Goal: Check status: Check status

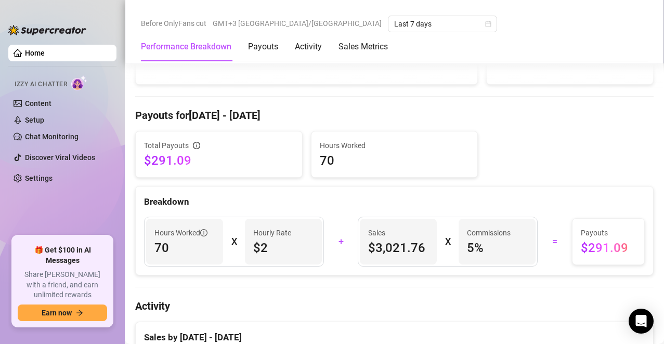
scroll to position [364, 0]
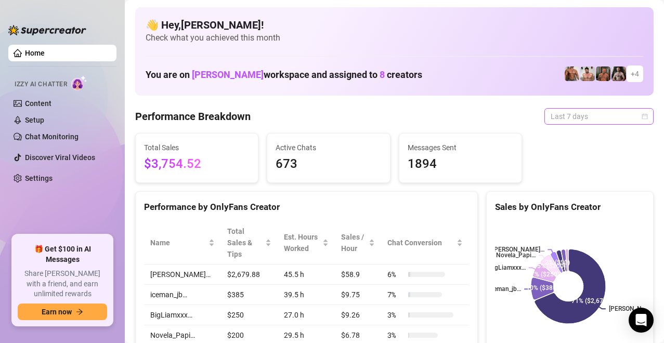
click at [631, 117] on span "Last 7 days" at bounding box center [598, 117] width 97 height 16
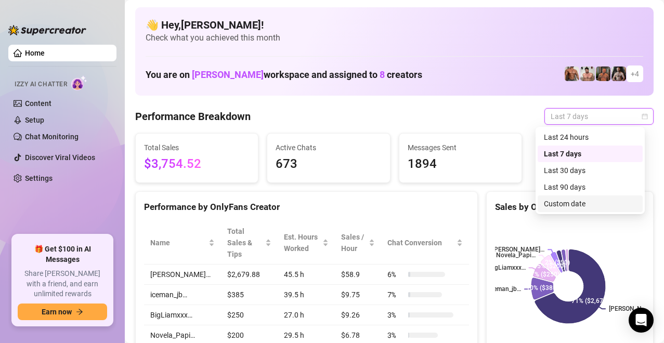
click at [589, 200] on div "Custom date" at bounding box center [590, 203] width 93 height 11
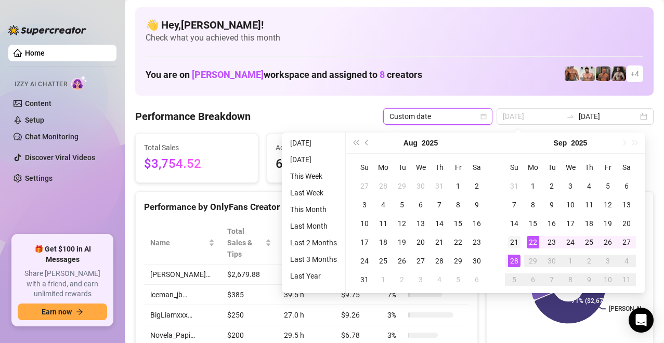
type input "[DATE]"
click at [507, 246] on td "21" at bounding box center [514, 242] width 19 height 19
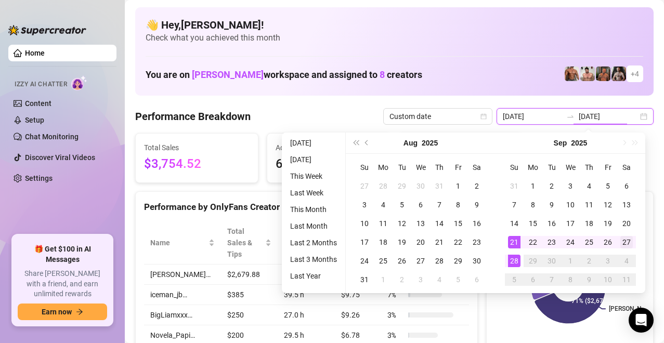
type input "[DATE]"
click at [628, 244] on div "27" at bounding box center [626, 242] width 12 height 12
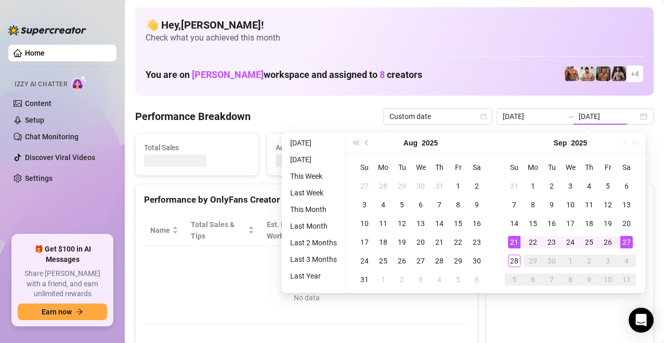
type input "[DATE]"
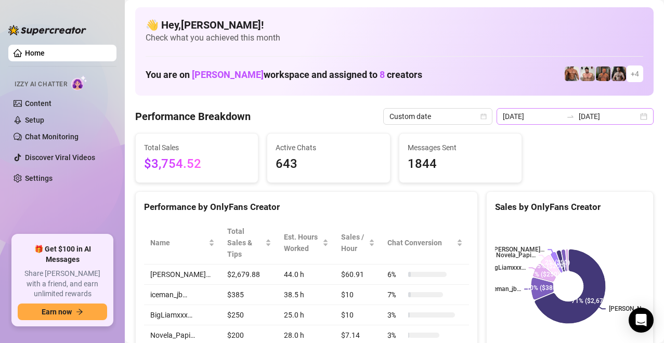
click at [633, 115] on div "[DATE] [DATE]" at bounding box center [574, 116] width 157 height 17
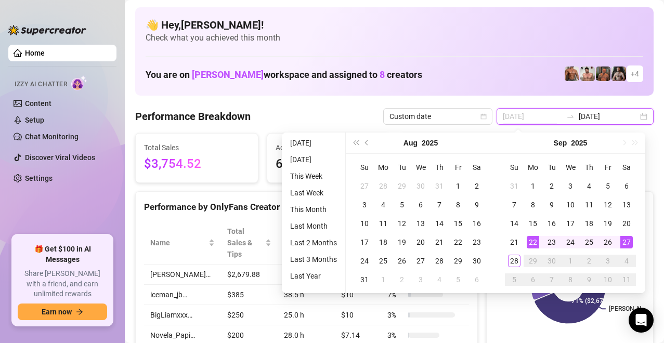
type input "[DATE]"
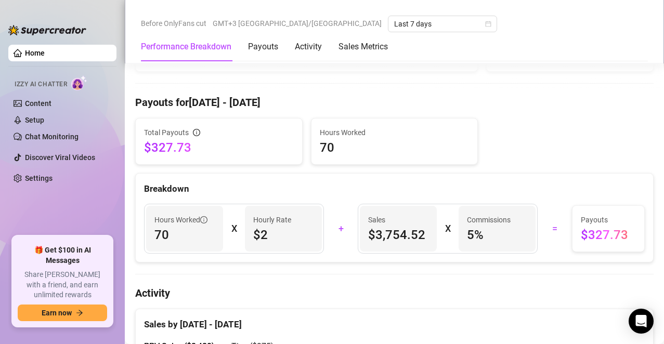
scroll to position [416, 0]
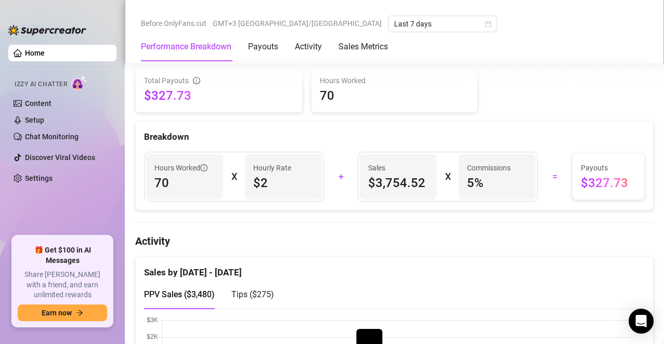
click at [602, 66] on div "Total Payouts $327.73 Hours Worked 70" at bounding box center [394, 89] width 526 height 47
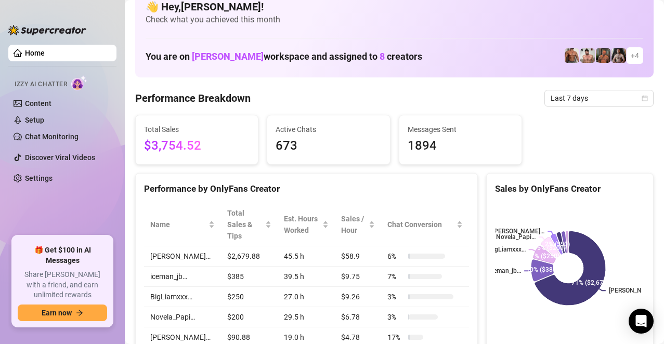
scroll to position [0, 0]
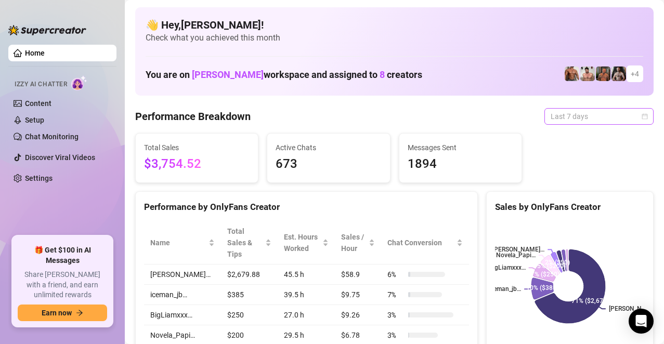
click at [622, 116] on span "Last 7 days" at bounding box center [598, 117] width 97 height 16
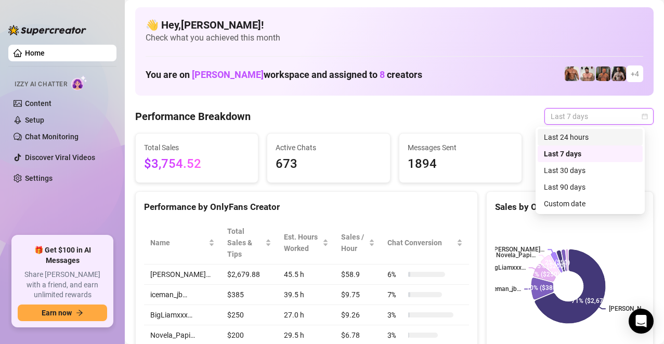
click at [580, 136] on div "Last 24 hours" at bounding box center [590, 136] width 93 height 11
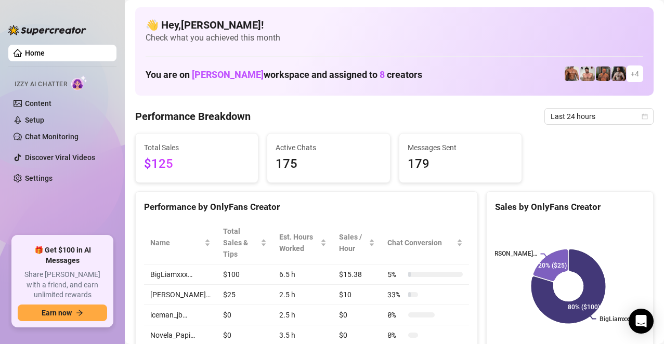
click at [566, 24] on h4 "👋 Hey, Ezra mwangi !" at bounding box center [394, 25] width 497 height 15
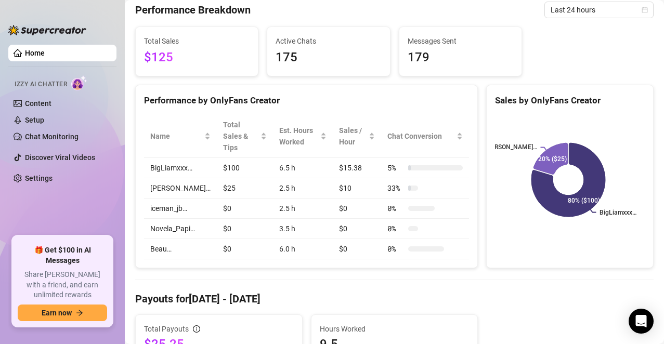
scroll to position [104, 0]
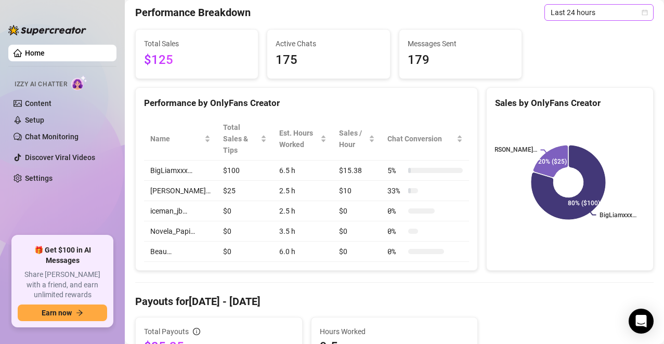
click at [631, 9] on span "Last 24 hours" at bounding box center [598, 13] width 97 height 16
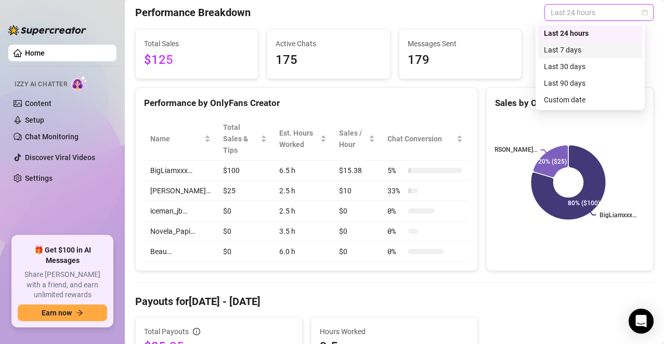
click at [573, 51] on div "Last 7 days" at bounding box center [590, 49] width 93 height 11
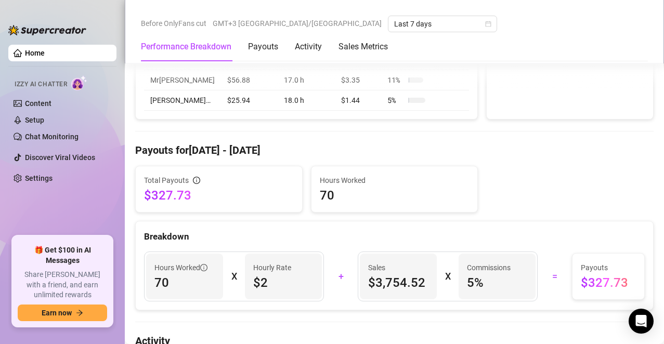
scroll to position [312, 0]
